Goal: Browse casually

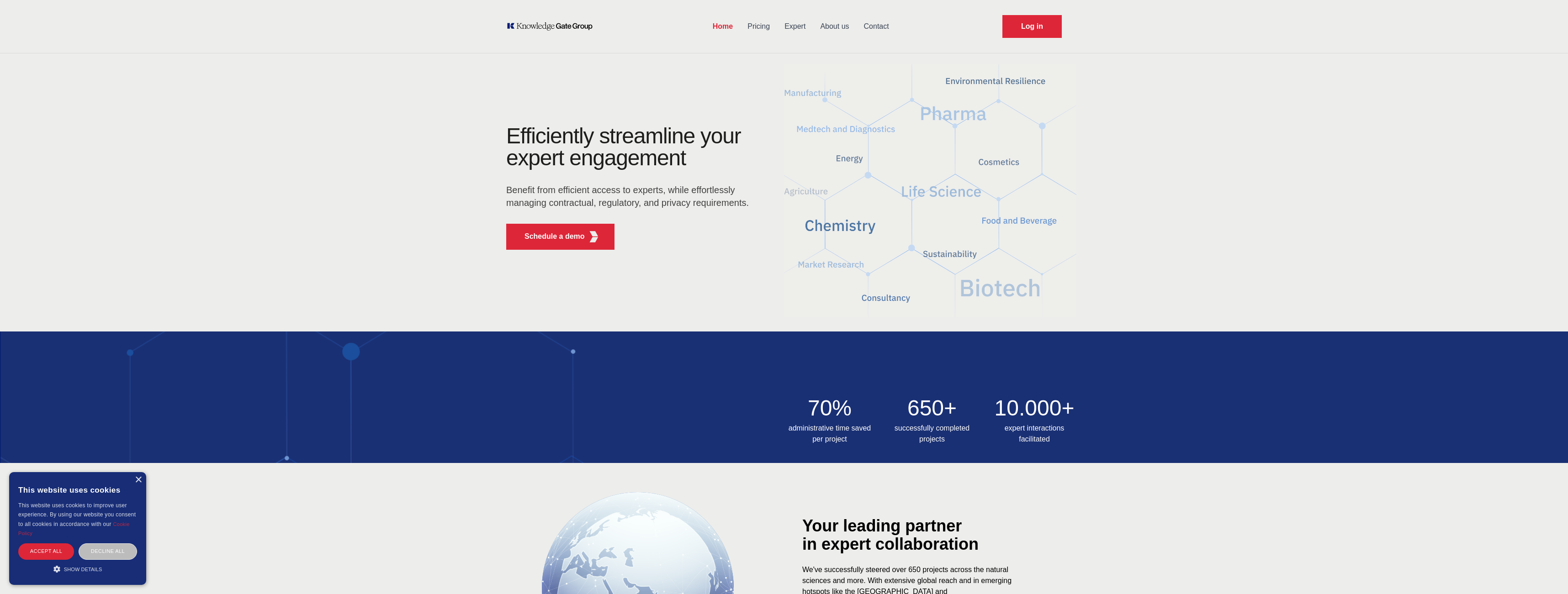
click at [550, 195] on p "Benefit from efficient access to experts, while effortlessly managing contractu…" at bounding box center [630, 196] width 248 height 26
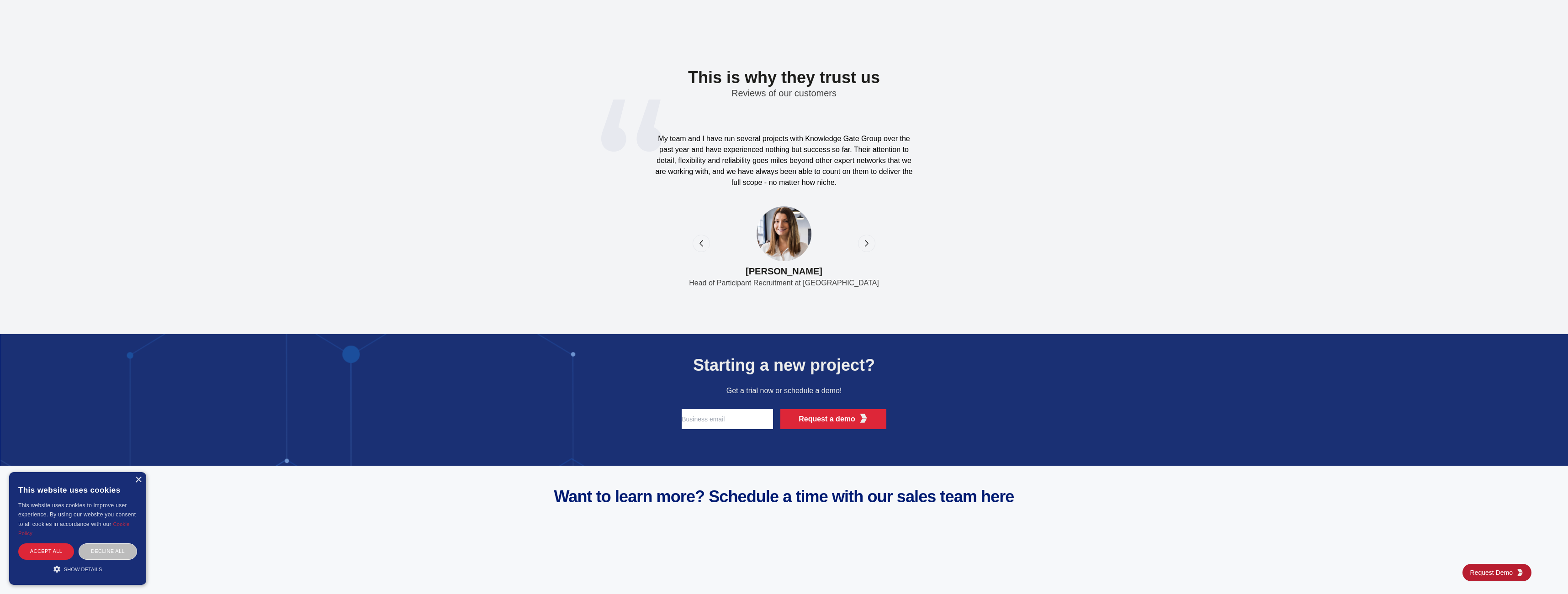
scroll to position [2928, 0]
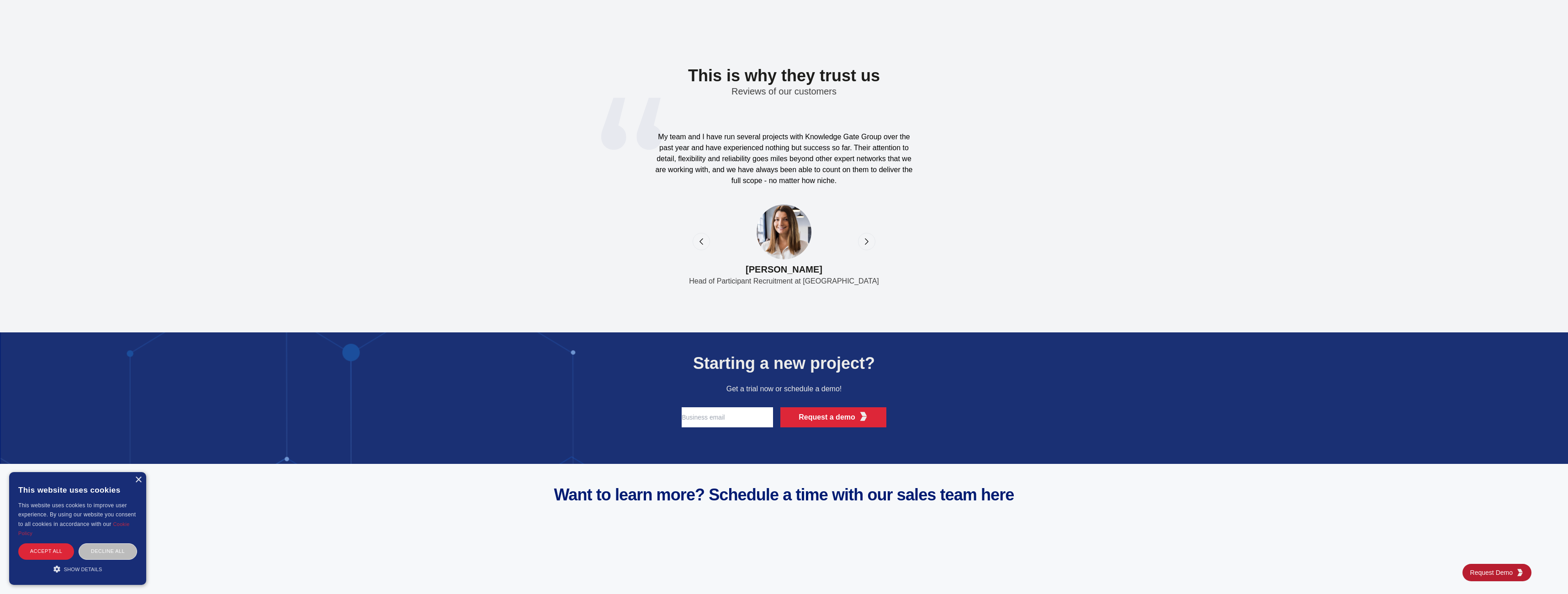
click at [866, 241] on icon "next" at bounding box center [867, 242] width 9 height 9
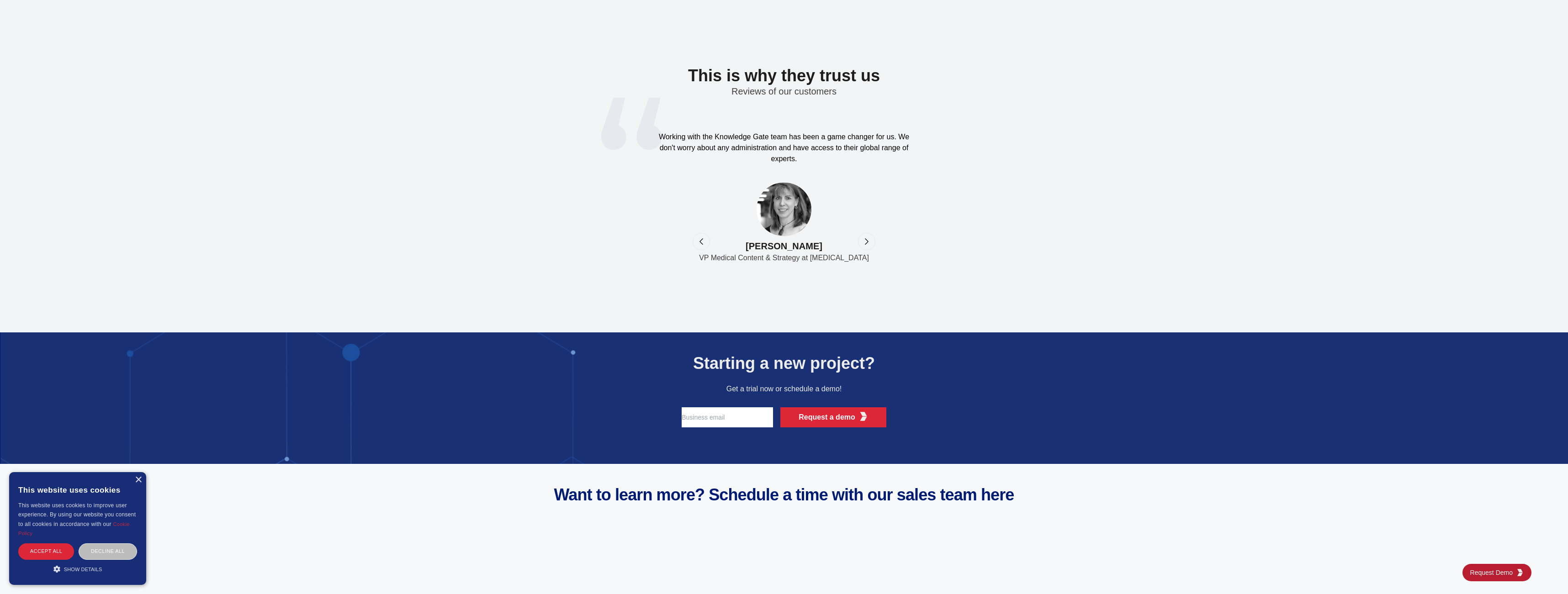
click at [701, 247] on div "previous" at bounding box center [701, 242] width 18 height 18
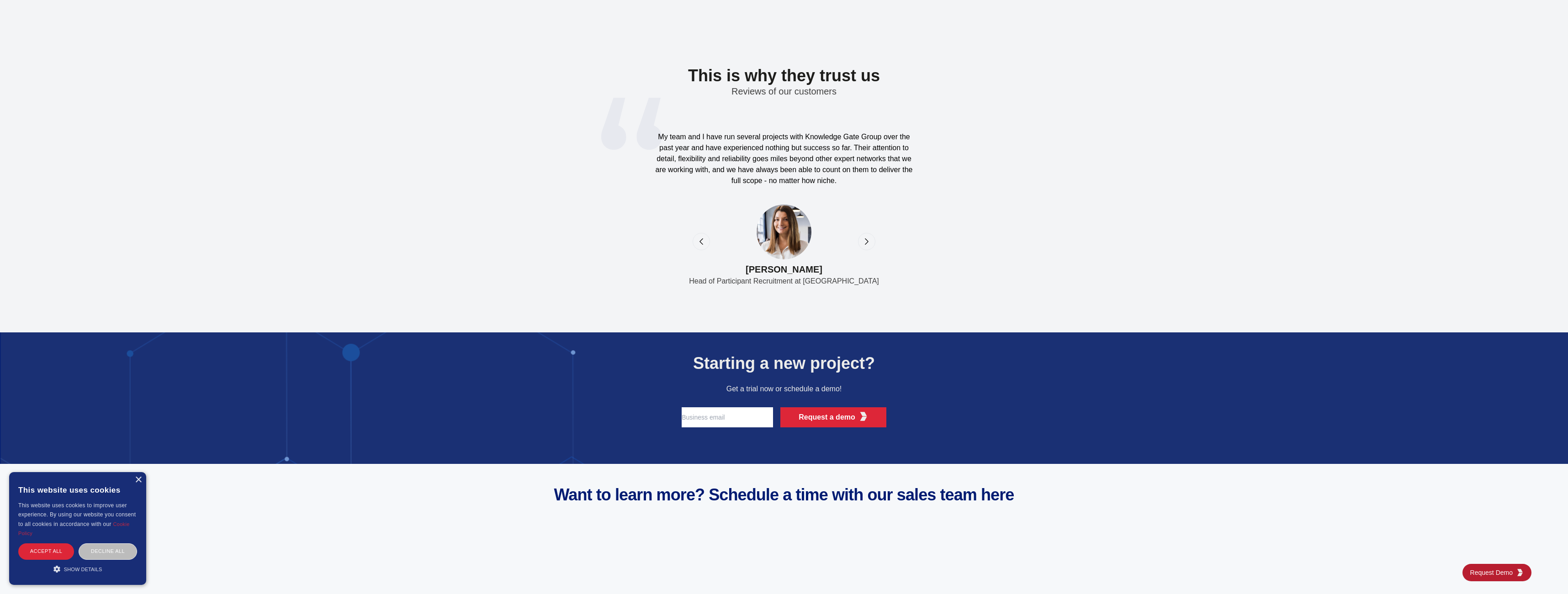
click at [868, 240] on icon "next" at bounding box center [867, 242] width 9 height 9
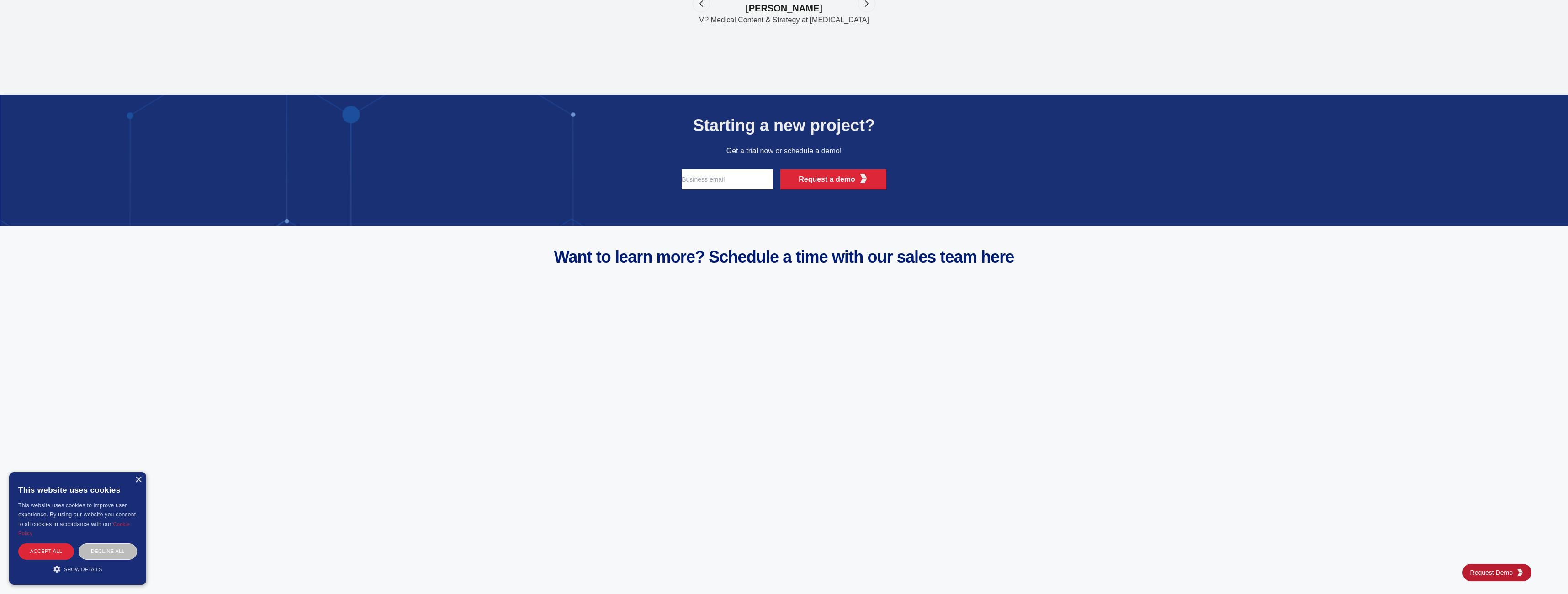
scroll to position [3435, 0]
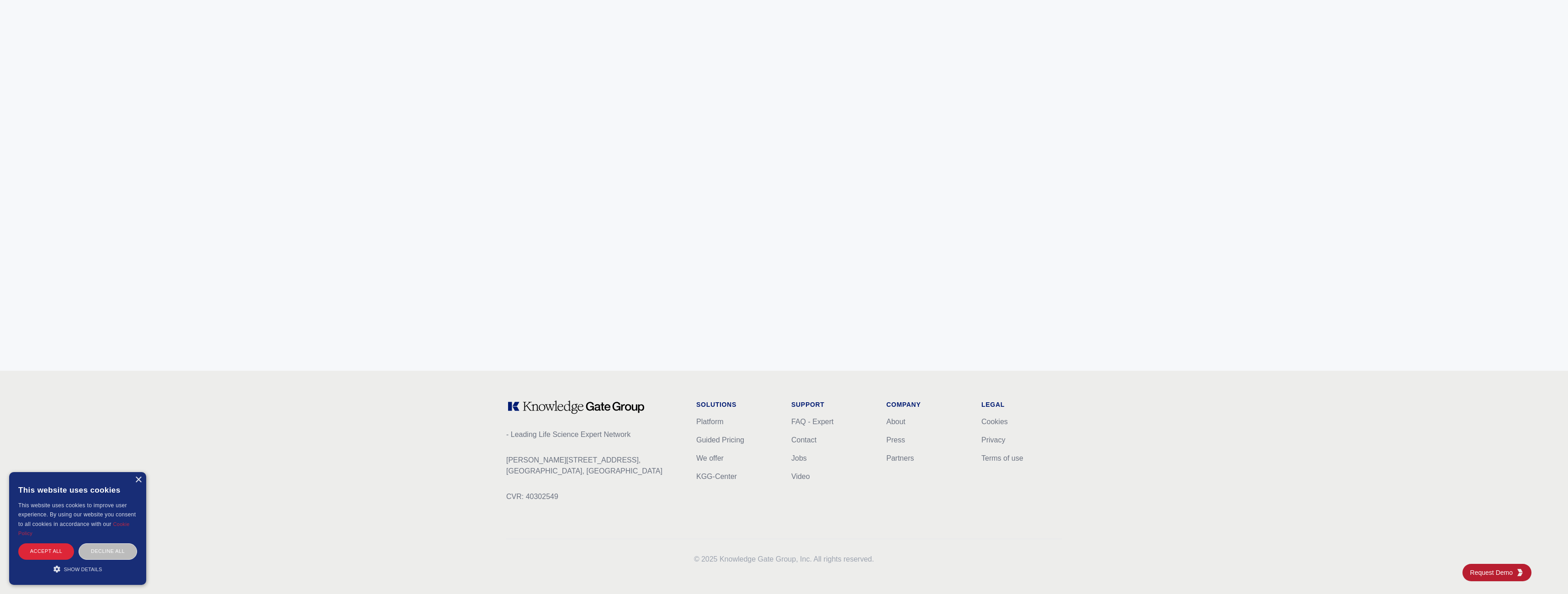
click at [558, 464] on p "[PERSON_NAME][STREET_ADDRESS]" at bounding box center [593, 466] width 175 height 22
click at [528, 465] on p "[PERSON_NAME][STREET_ADDRESS]" at bounding box center [593, 466] width 175 height 22
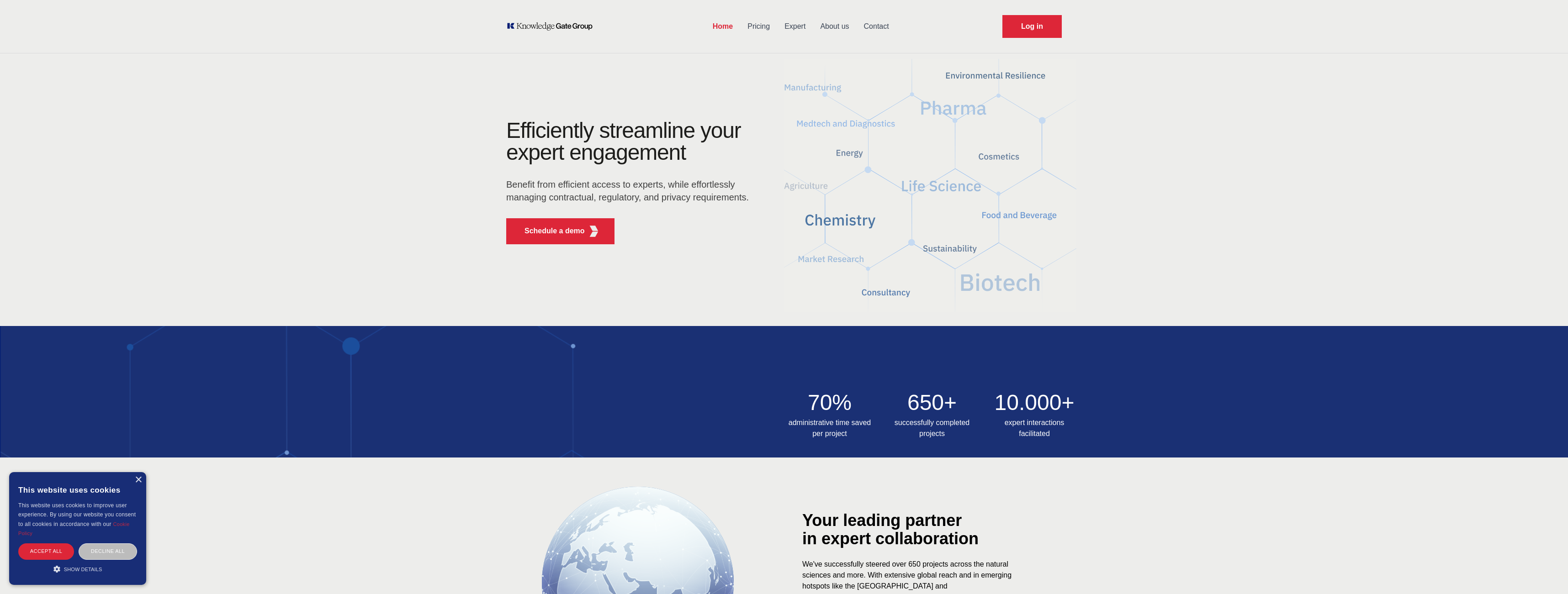
scroll to position [0, 0]
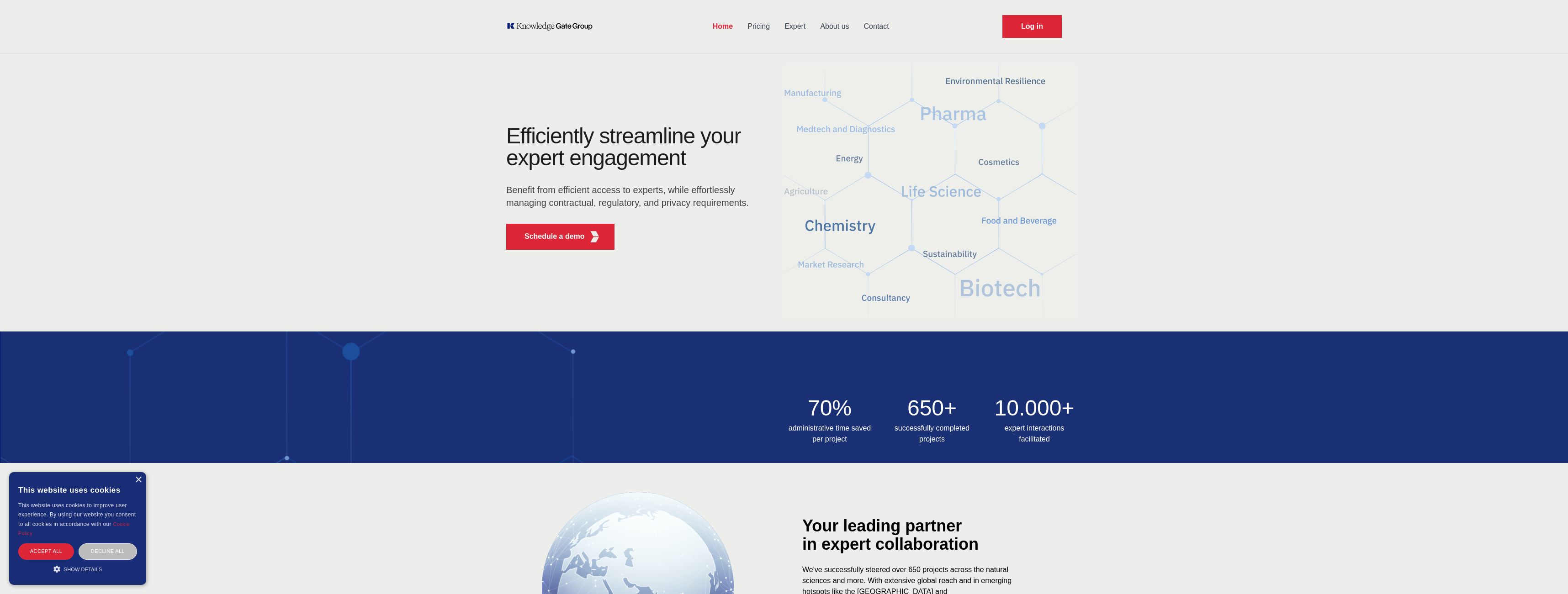
click at [826, 444] on h3 "administrative time saved per project" at bounding box center [829, 434] width 92 height 22
click at [813, 429] on h3 "administrative time saved per project" at bounding box center [829, 434] width 92 height 22
click at [825, 442] on h3 "administrative time saved per project" at bounding box center [829, 434] width 92 height 22
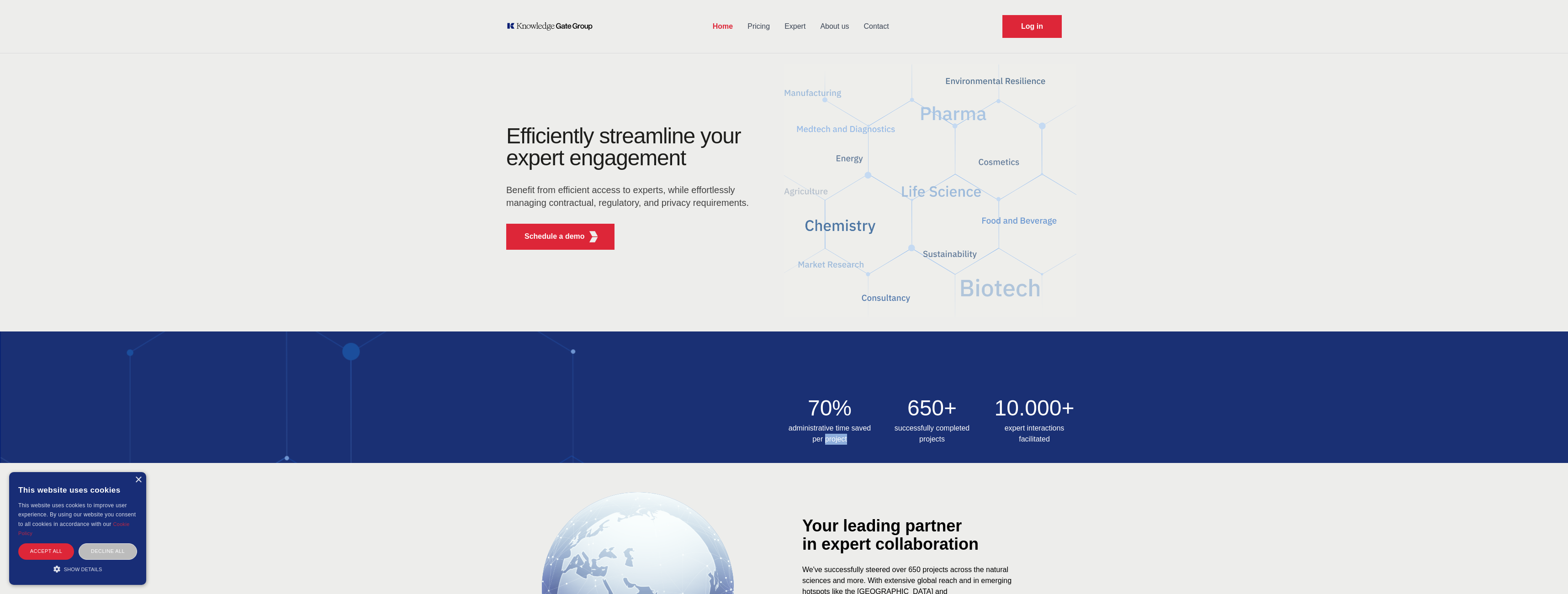
click at [825, 442] on h3 "administrative time saved per project" at bounding box center [829, 434] width 92 height 22
click at [881, 446] on img at bounding box center [784, 398] width 1568 height 132
click at [929, 415] on h2 "650+" at bounding box center [932, 409] width 92 height 22
click at [936, 442] on h3 "successfully completed projects" at bounding box center [932, 434] width 92 height 22
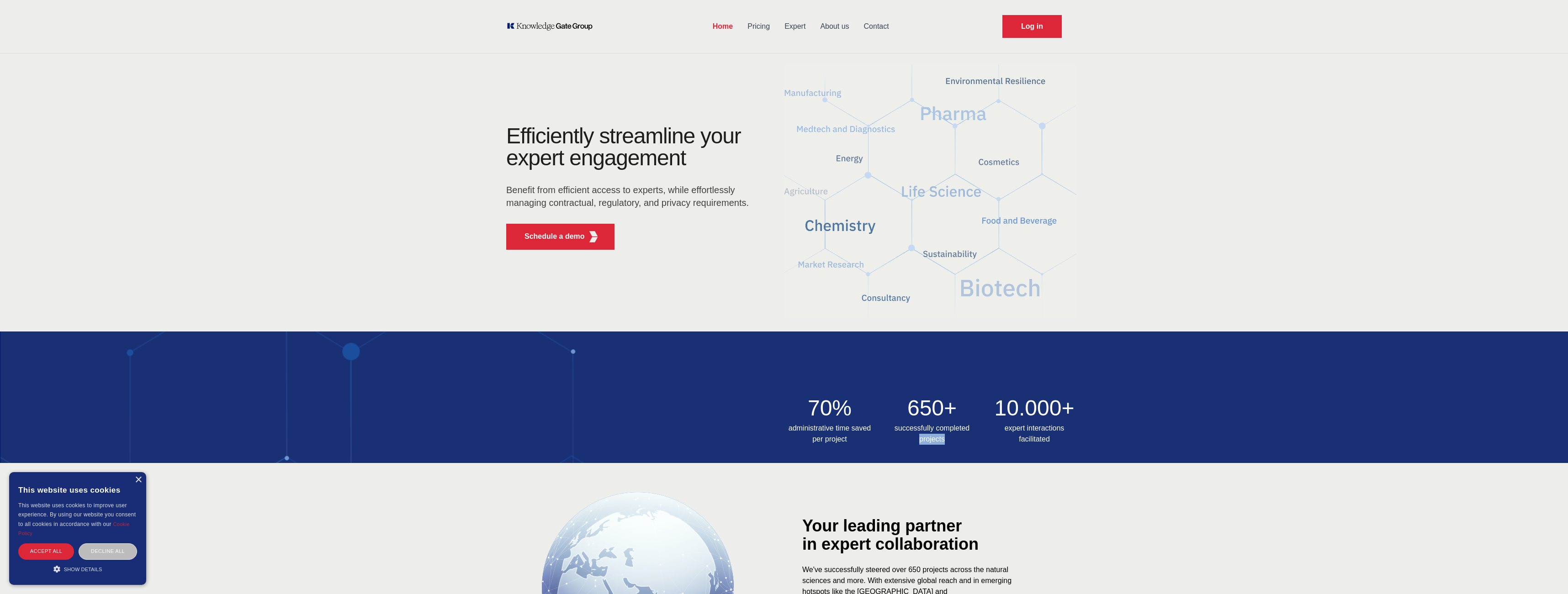
click at [936, 442] on h3 "successfully completed projects" at bounding box center [932, 434] width 92 height 22
click at [917, 435] on h3 "successfully completed projects" at bounding box center [932, 434] width 92 height 22
